Goal: Information Seeking & Learning: Learn about a topic

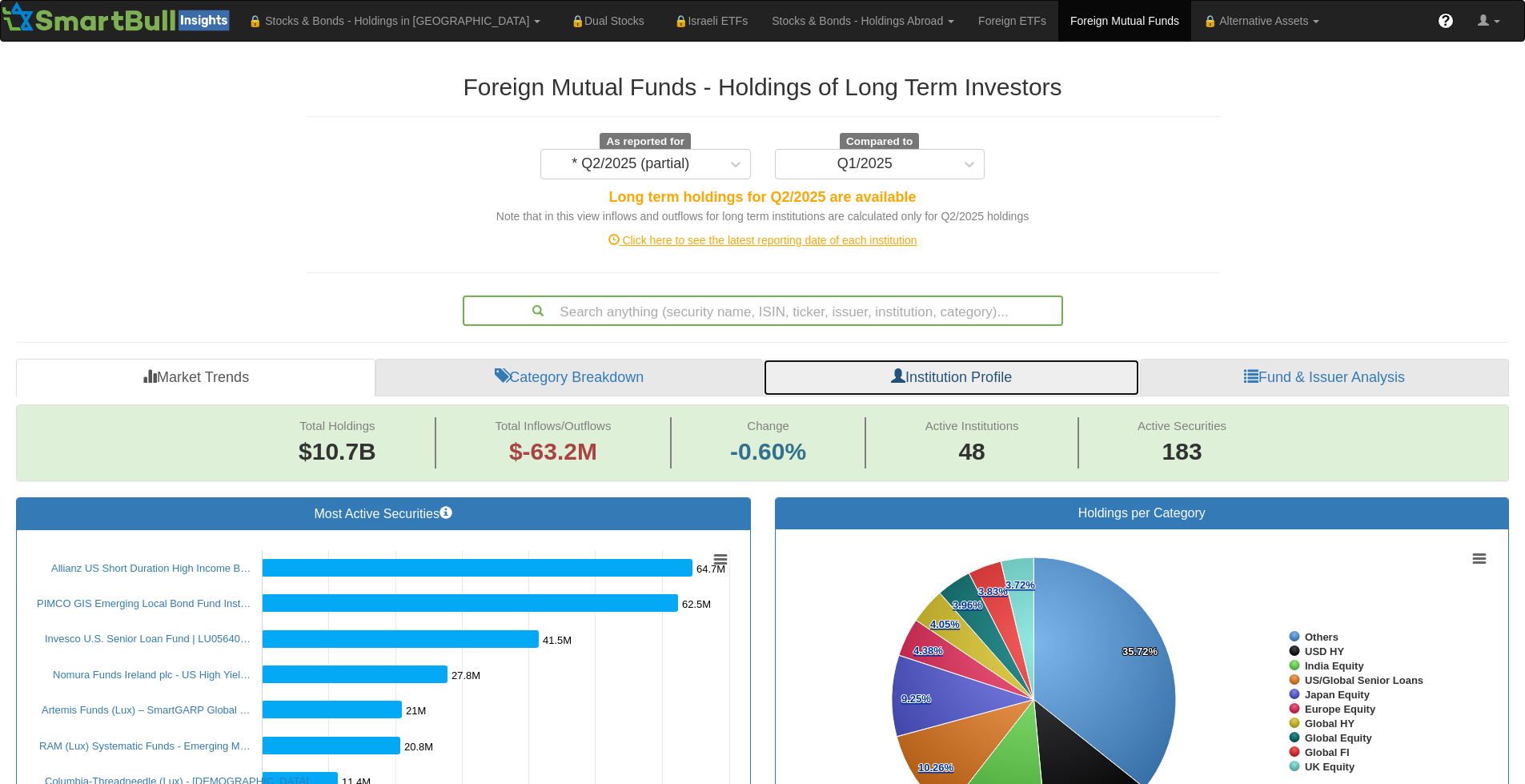
click at [944, 386] on link "Institution Profile" at bounding box center [952, 377] width 377 height 38
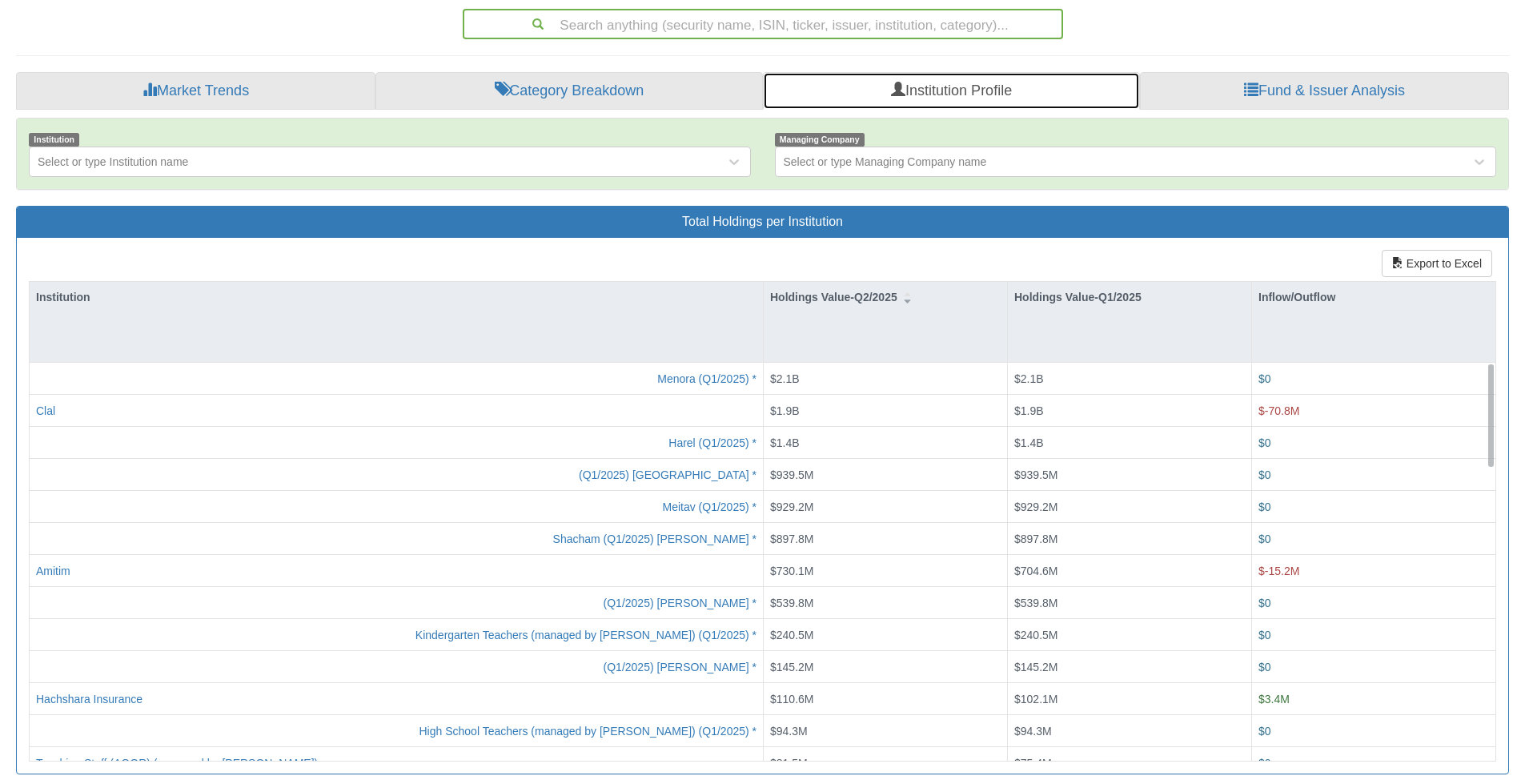
scroll to position [297, 0]
